Goal: Check status

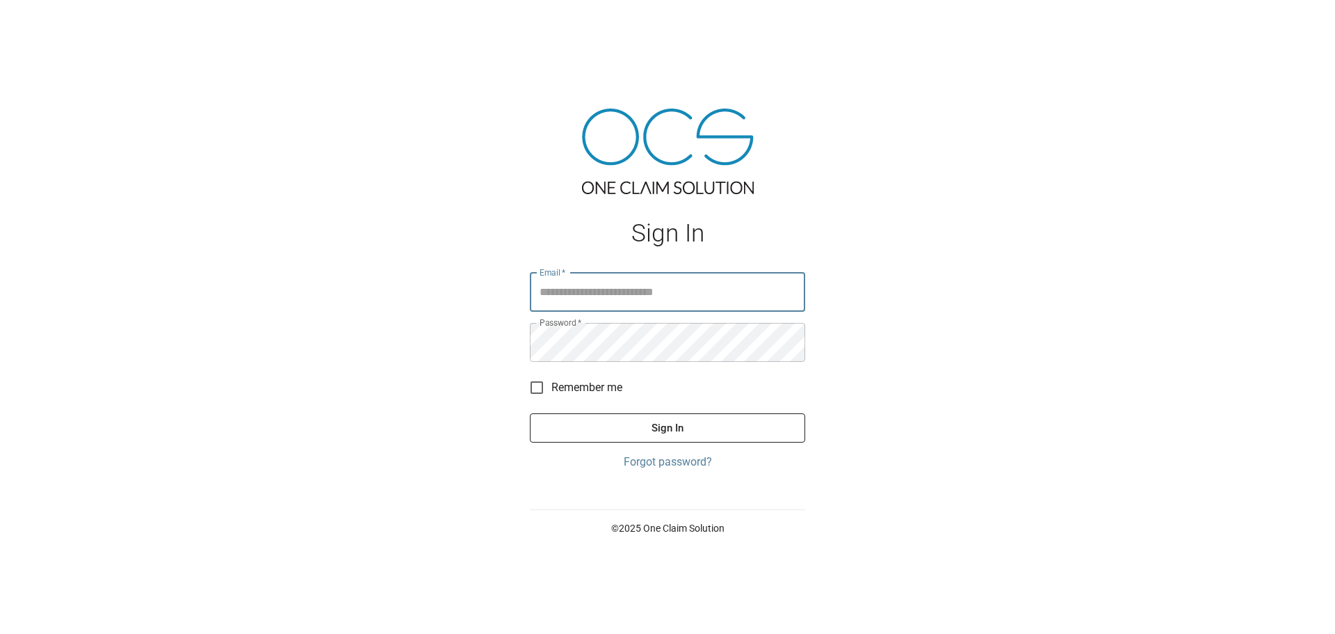
type input "**********"
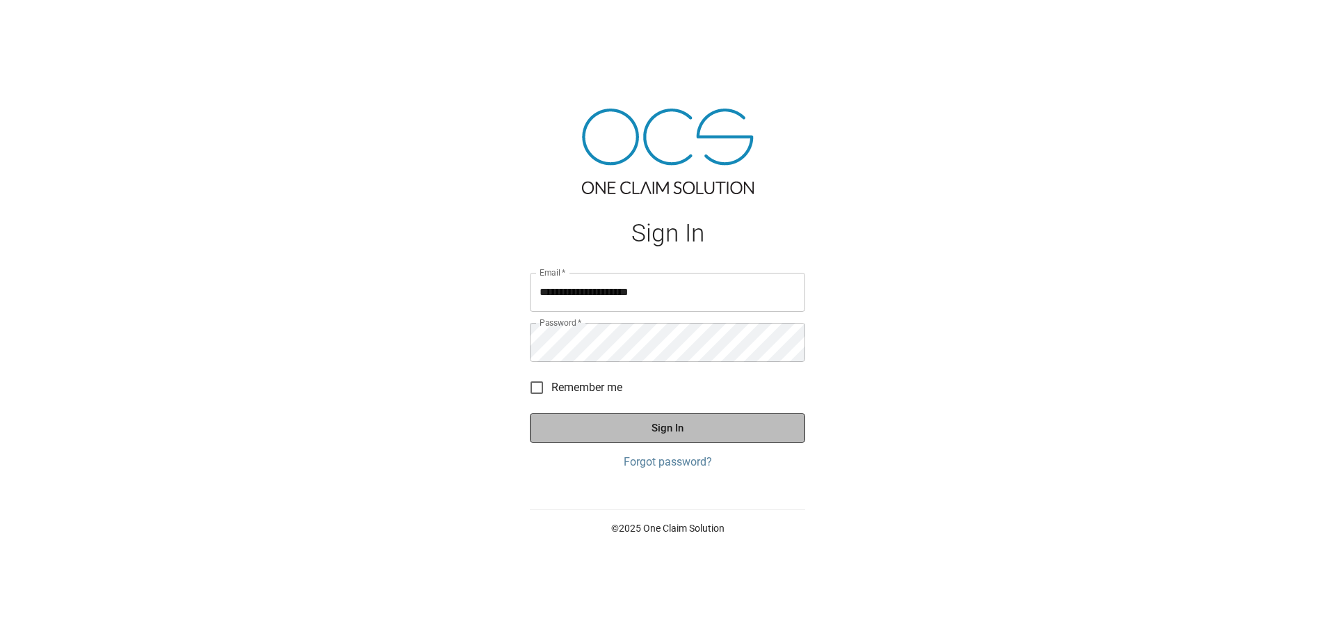
click at [656, 424] on button "Sign In" at bounding box center [667, 427] width 275 height 29
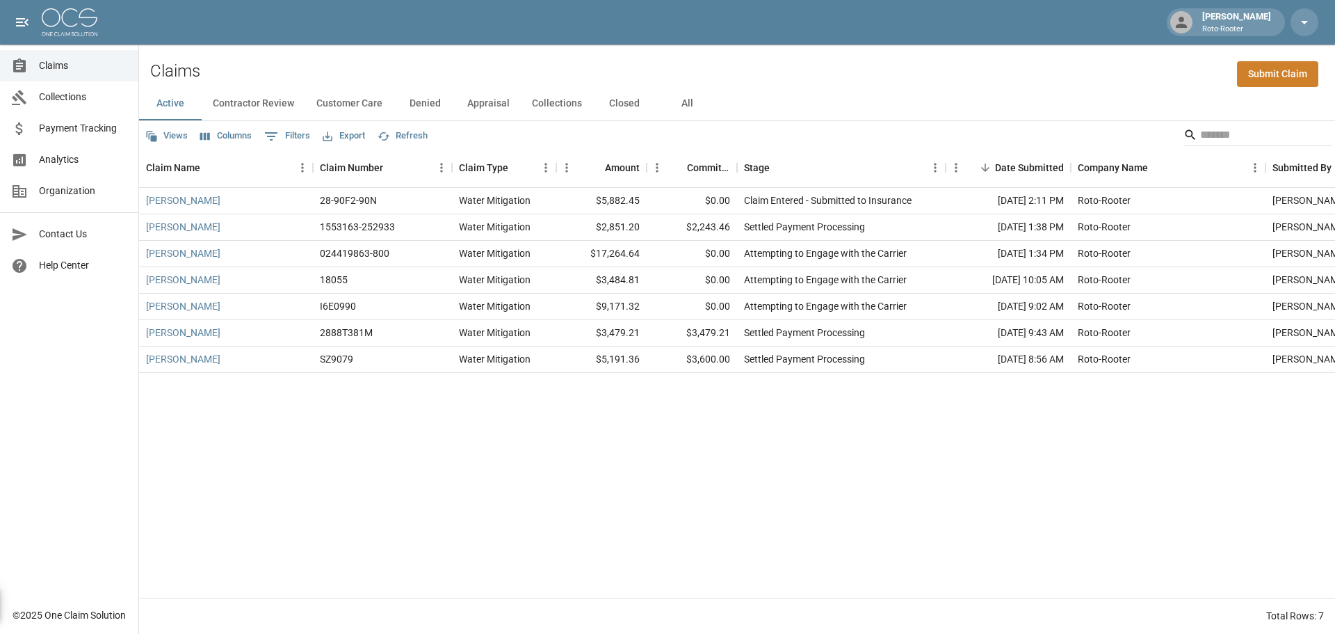
click at [628, 105] on button "Closed" at bounding box center [624, 103] width 63 height 33
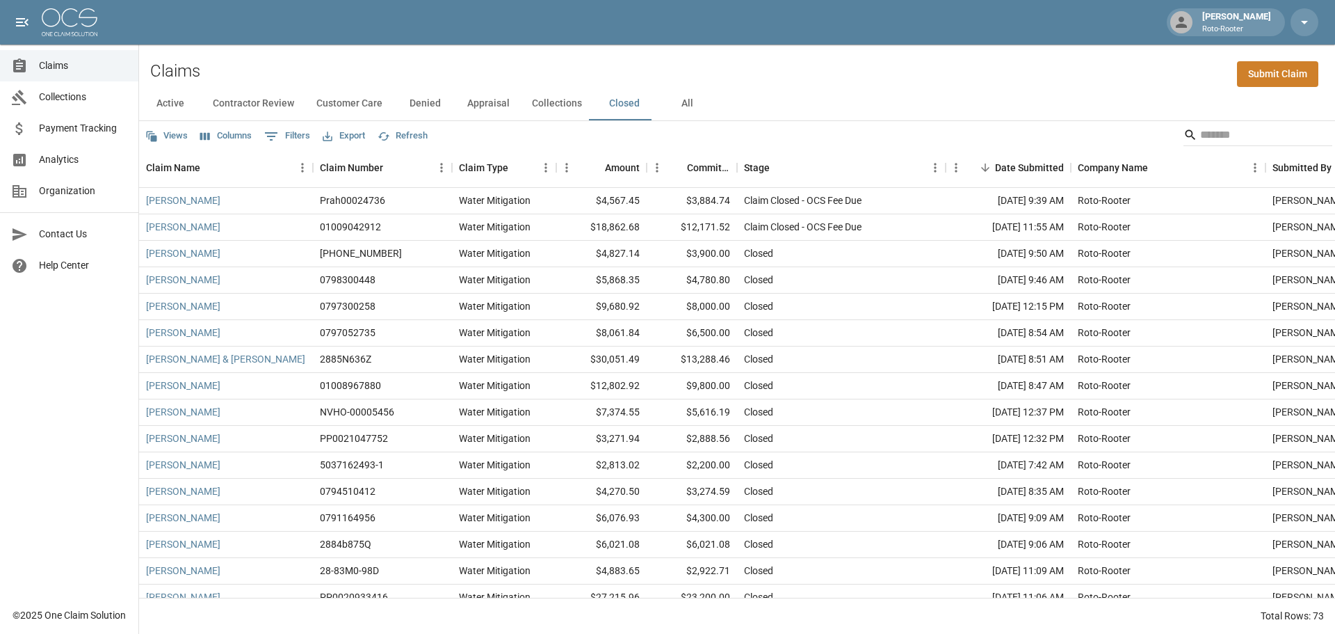
click at [175, 103] on button "Active" at bounding box center [170, 103] width 63 height 33
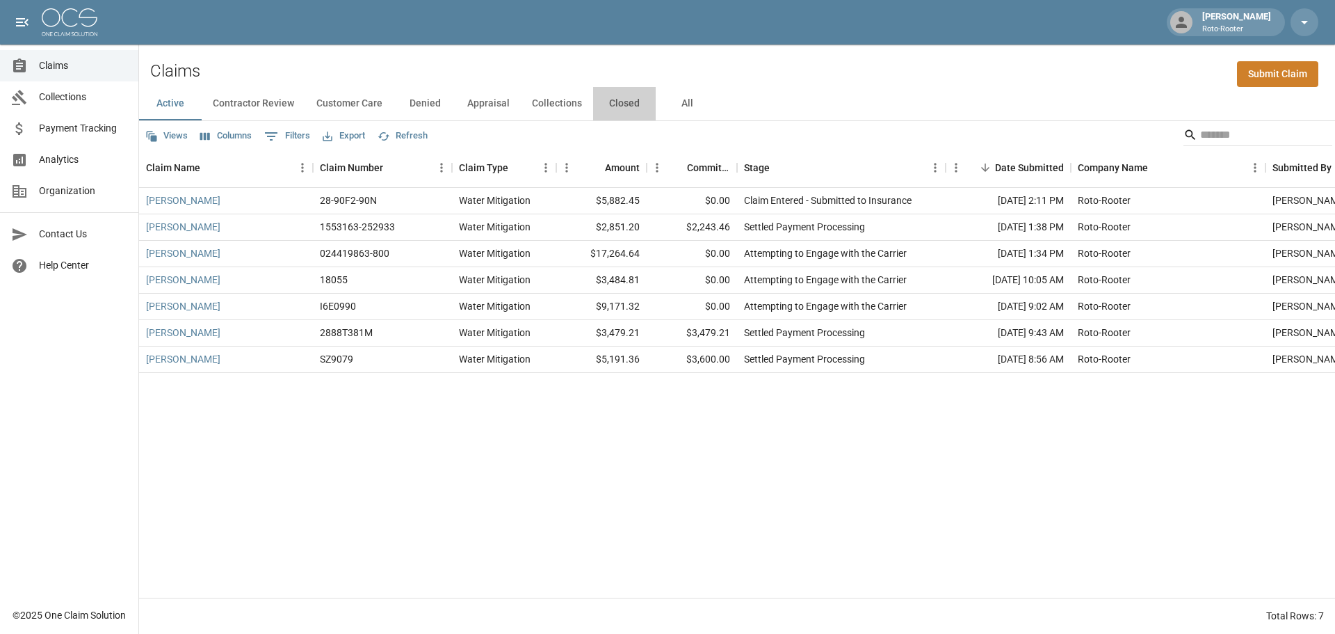
click at [615, 106] on button "Closed" at bounding box center [624, 103] width 63 height 33
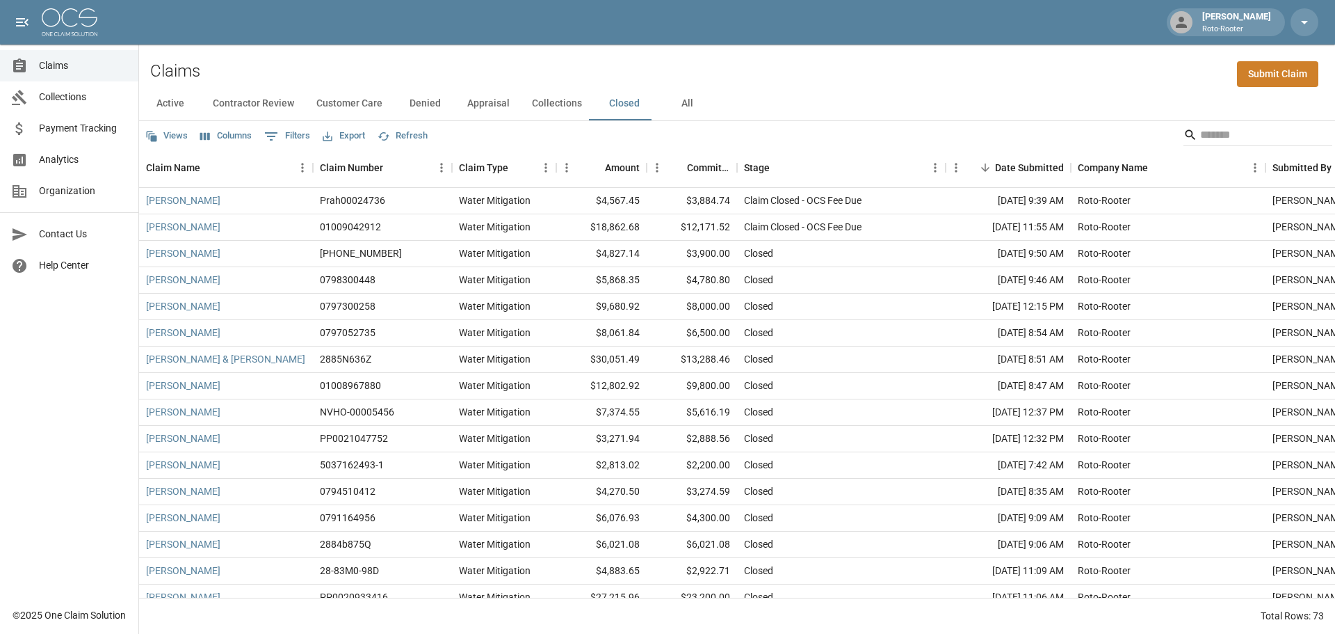
click at [468, 105] on button "Appraisal" at bounding box center [488, 103] width 65 height 33
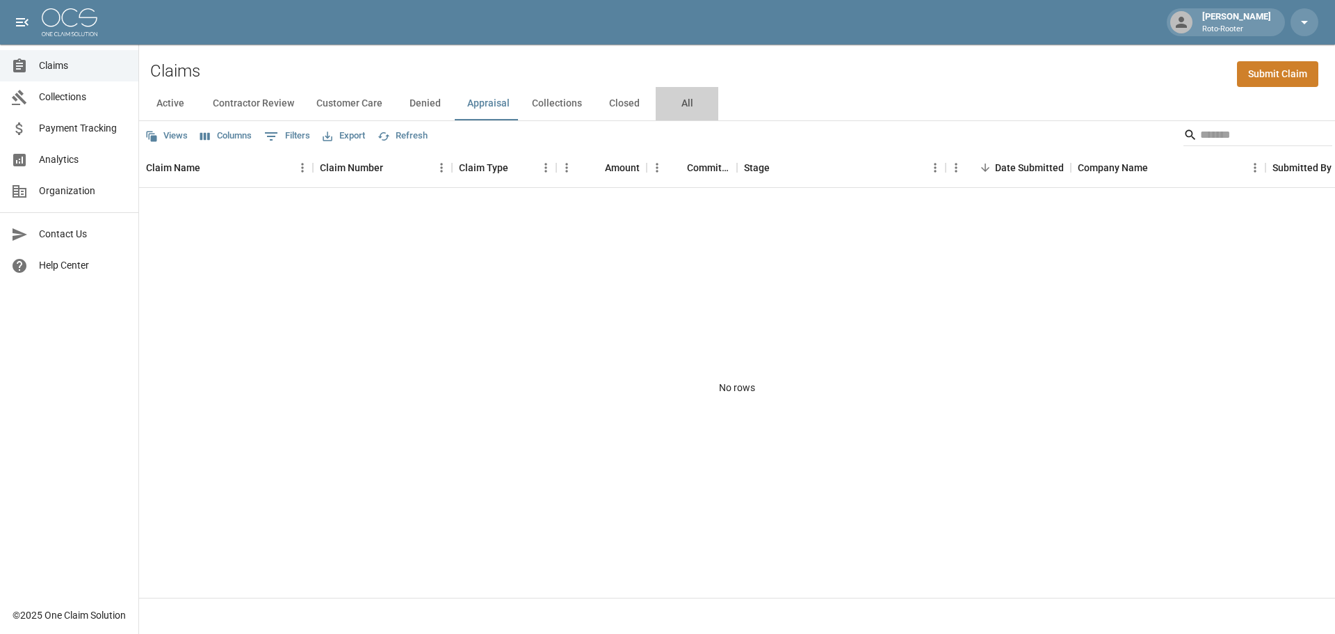
click at [684, 105] on button "All" at bounding box center [687, 103] width 63 height 33
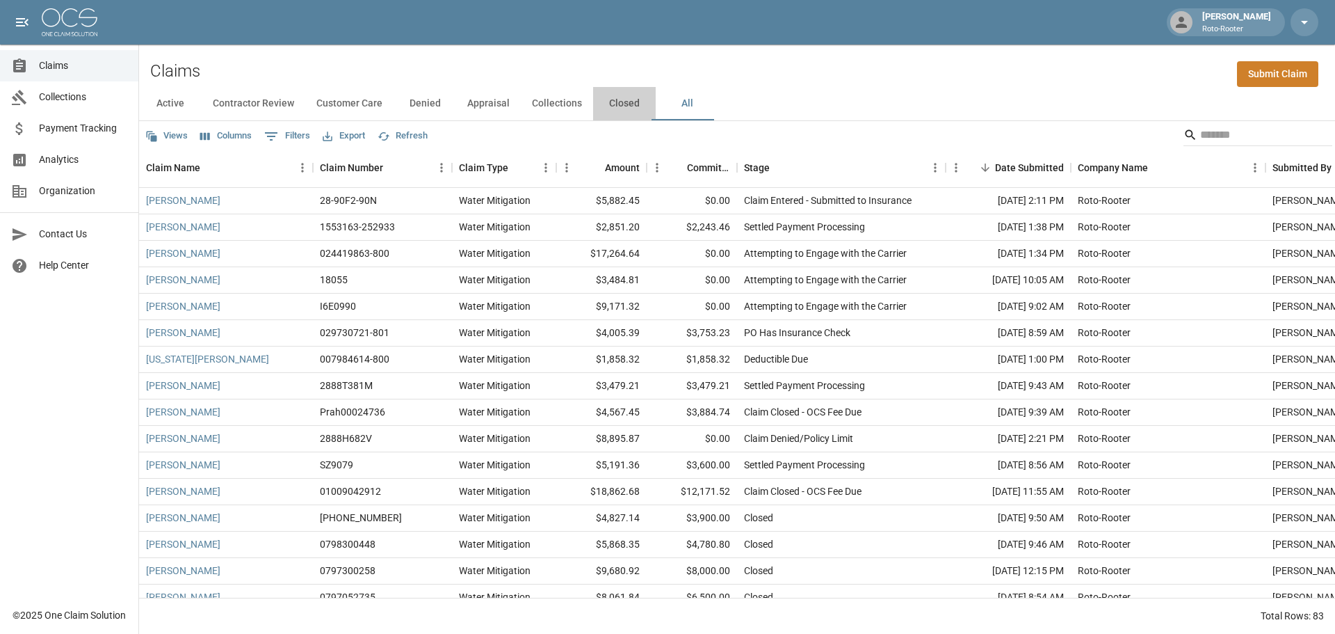
click at [609, 103] on button "Closed" at bounding box center [624, 103] width 63 height 33
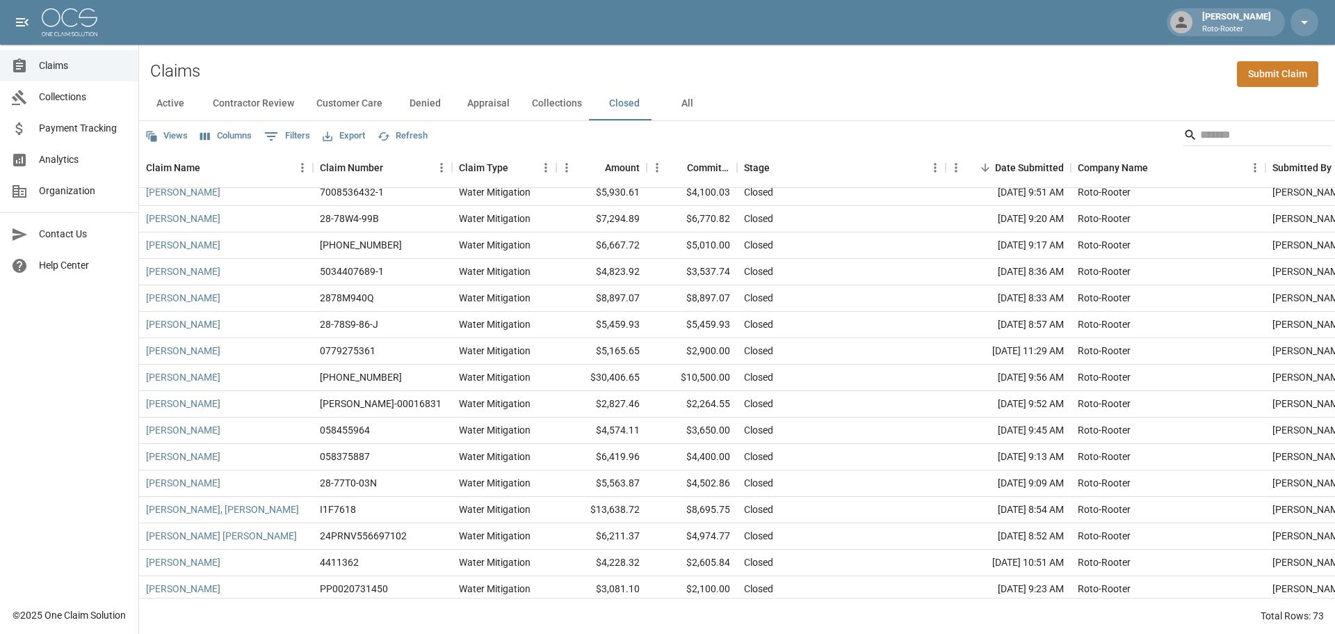
scroll to position [765, 0]
